Goal: Find specific page/section: Find specific page/section

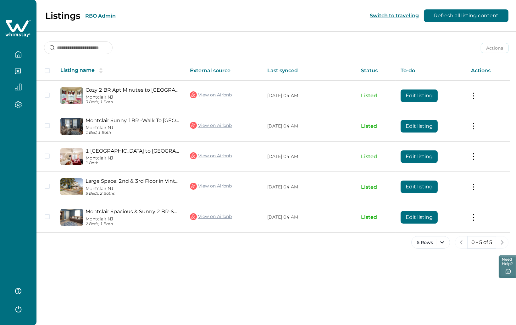
click at [87, 21] on div "Listings RBO Admin Switch to traveling Refresh all listing content" at bounding box center [258, 16] width 516 height 32
click at [95, 17] on button "RBO Admin" at bounding box center [100, 16] width 30 height 6
